Goal: Transaction & Acquisition: Book appointment/travel/reservation

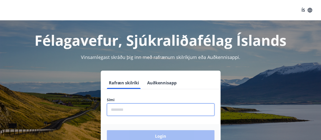
click at [117, 110] on input "phone" at bounding box center [161, 109] width 108 height 12
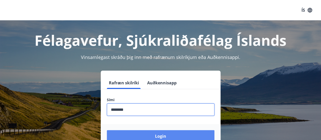
type input "********"
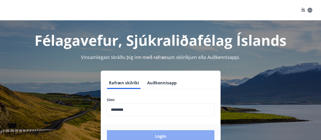
click at [158, 135] on button "Login" at bounding box center [161, 136] width 108 height 12
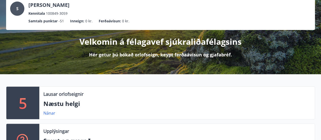
scroll to position [44, 0]
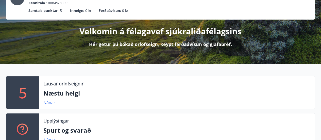
click at [22, 94] on p "5" at bounding box center [23, 92] width 8 height 19
click at [47, 103] on link "Nánar" at bounding box center [49, 103] width 12 height 6
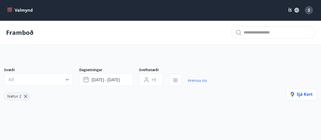
type input "*"
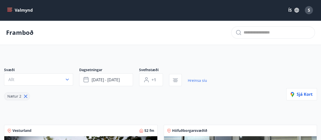
click at [26, 11] on button "Valmynd" at bounding box center [20, 10] width 29 height 9
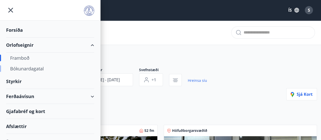
click at [21, 67] on div "Bókunardagatal" at bounding box center [50, 68] width 80 height 11
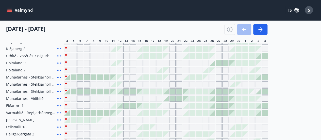
scroll to position [68, 0]
click at [72, 91] on div at bounding box center [74, 91] width 6 height 6
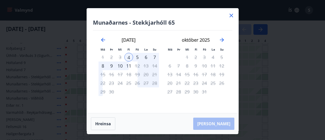
click at [137, 56] on div "5" at bounding box center [137, 57] width 9 height 9
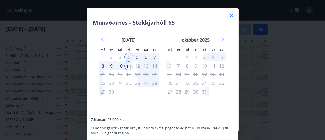
click at [137, 56] on div "5" at bounding box center [137, 57] width 9 height 9
click at [103, 39] on icon "Move backward to switch to the previous month." at bounding box center [103, 40] width 4 height 4
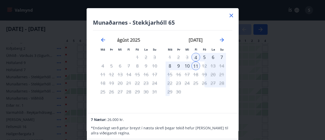
click at [231, 14] on icon at bounding box center [231, 15] width 6 height 6
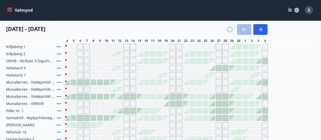
scroll to position [62, 0]
click at [121, 96] on div at bounding box center [120, 97] width 6 height 6
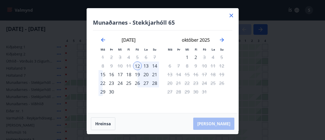
click at [136, 66] on div "12" at bounding box center [137, 65] width 9 height 9
click at [145, 65] on div "13" at bounding box center [146, 65] width 9 height 9
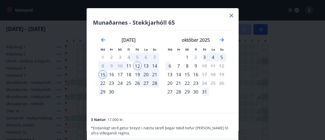
click at [145, 65] on div "13" at bounding box center [146, 65] width 9 height 9
click at [230, 15] on icon at bounding box center [231, 15] width 6 height 6
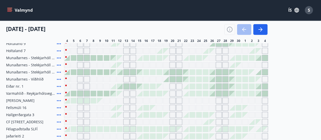
scroll to position [87, 0]
click at [67, 58] on div at bounding box center [67, 58] width 6 height 6
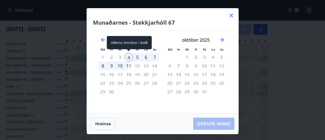
click at [129, 57] on div "4" at bounding box center [128, 57] width 9 height 9
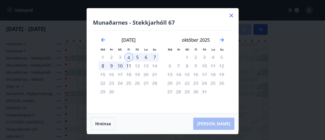
click at [138, 56] on div "5" at bounding box center [137, 57] width 9 height 9
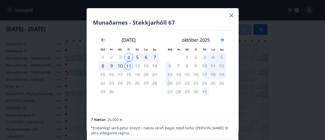
click at [231, 14] on icon at bounding box center [231, 15] width 6 height 6
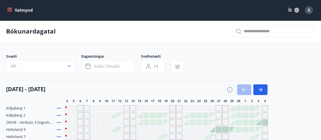
scroll to position [0, 0]
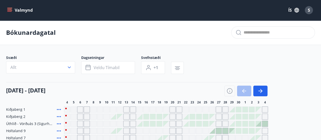
click at [8, 10] on icon "menu" at bounding box center [9, 10] width 5 height 5
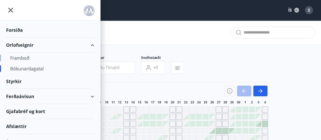
click at [21, 56] on div "Framboð" at bounding box center [50, 58] width 80 height 11
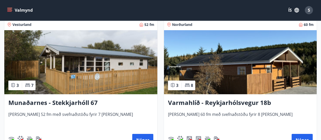
scroll to position [782, 0]
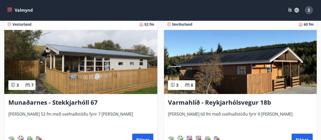
click at [241, 68] on img at bounding box center [240, 62] width 153 height 64
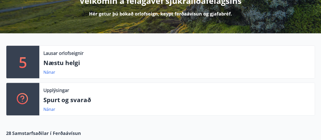
scroll to position [74, 0]
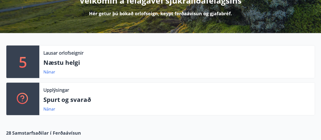
click at [21, 64] on p "5" at bounding box center [23, 61] width 8 height 19
click at [49, 72] on link "Nánar" at bounding box center [49, 72] width 12 height 6
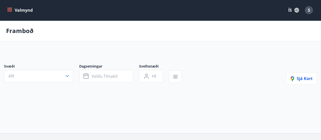
type input "*"
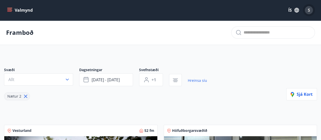
click at [309, 12] on span "S" at bounding box center [309, 10] width 2 height 6
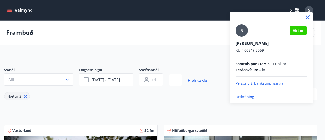
click at [244, 96] on p "Útskráning" at bounding box center [270, 96] width 71 height 5
